Goal: Information Seeking & Learning: Get advice/opinions

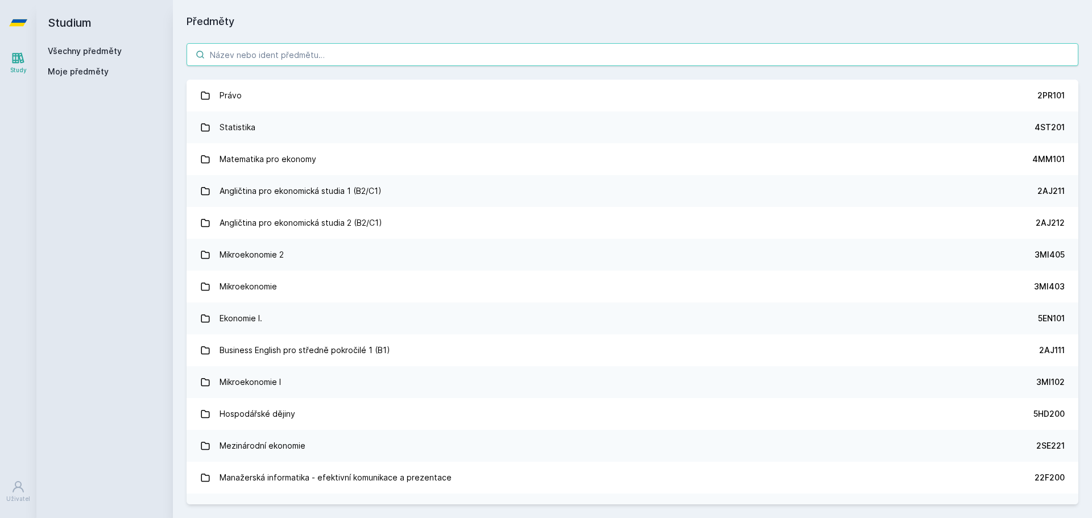
click at [291, 56] on input "search" at bounding box center [631, 54] width 891 height 23
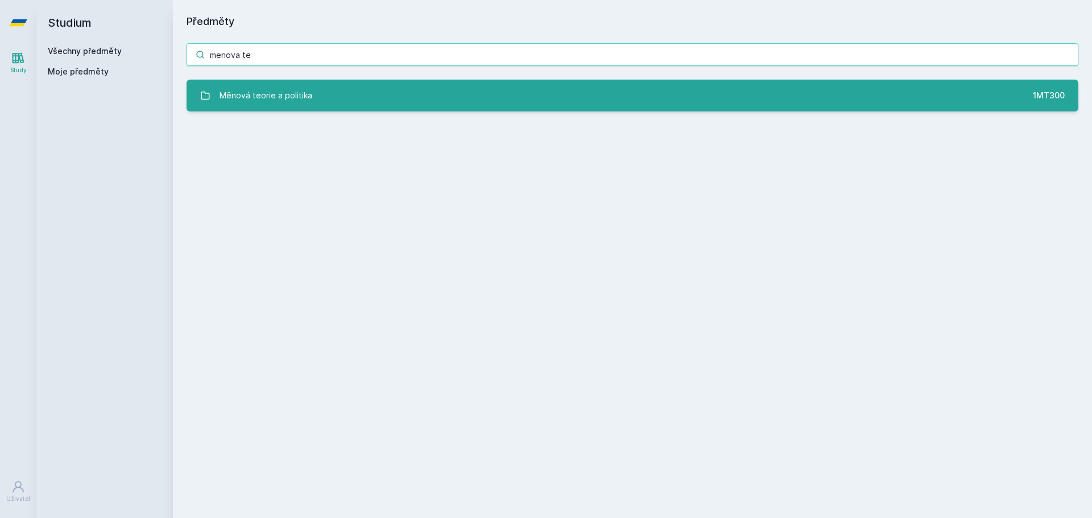
type input "menova te"
click at [297, 91] on div "Měnová teorie a politika" at bounding box center [265, 95] width 93 height 23
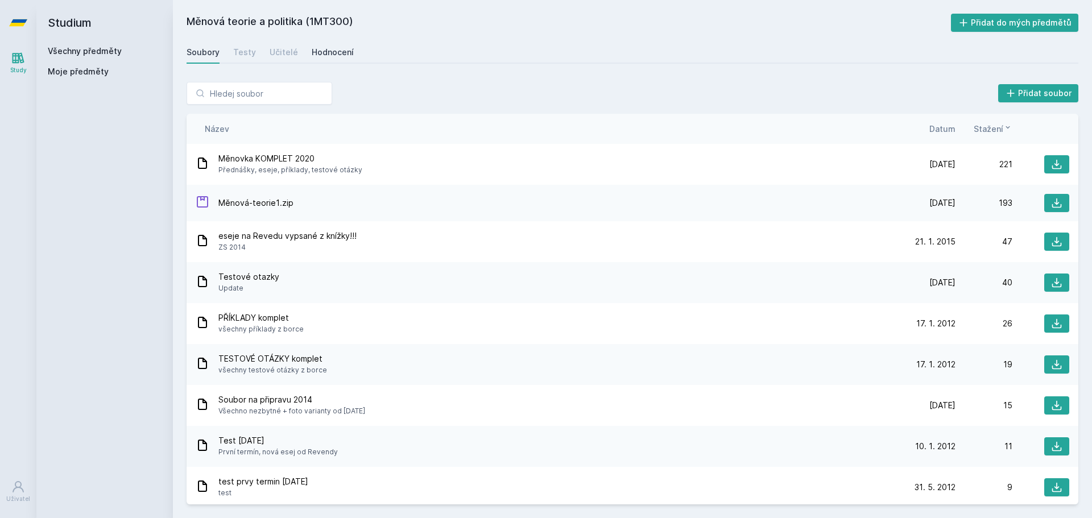
click at [335, 58] on link "Hodnocení" at bounding box center [333, 52] width 42 height 23
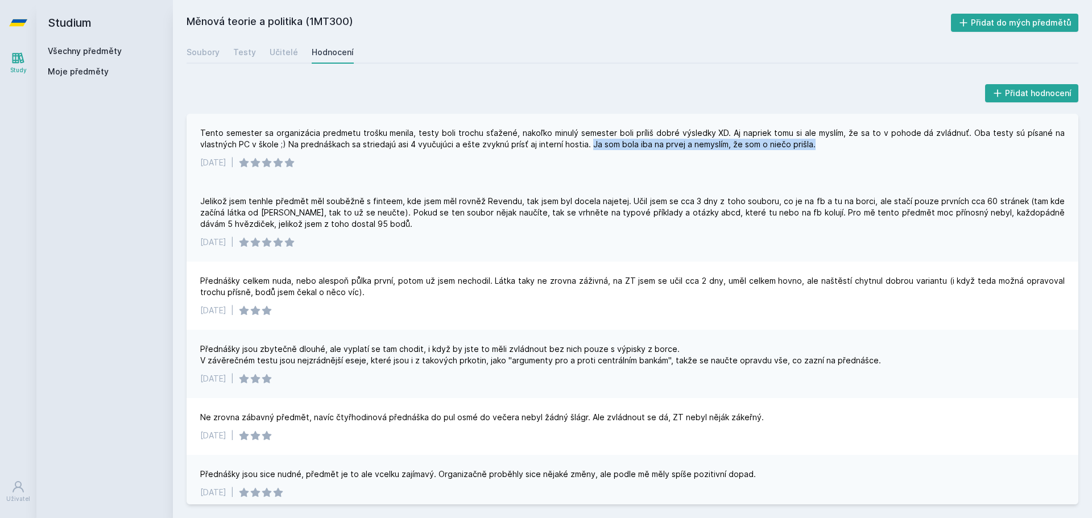
drag, startPoint x: 590, startPoint y: 144, endPoint x: 810, endPoint y: 151, distance: 220.1
click at [810, 151] on div "Tento semester sa organizácia predmetu trošku menila, testy boli trochu sťažené…" at bounding box center [631, 148] width 891 height 68
click at [715, 132] on div "Tento semester sa organizácia predmetu trošku menila, testy boli trochu sťažené…" at bounding box center [632, 138] width 864 height 23
drag, startPoint x: 591, startPoint y: 147, endPoint x: 822, endPoint y: 151, distance: 230.9
click at [822, 151] on div "Tento semester sa organizácia predmetu trošku menila, testy boli trochu sťažené…" at bounding box center [631, 148] width 891 height 68
